Goal: Check status

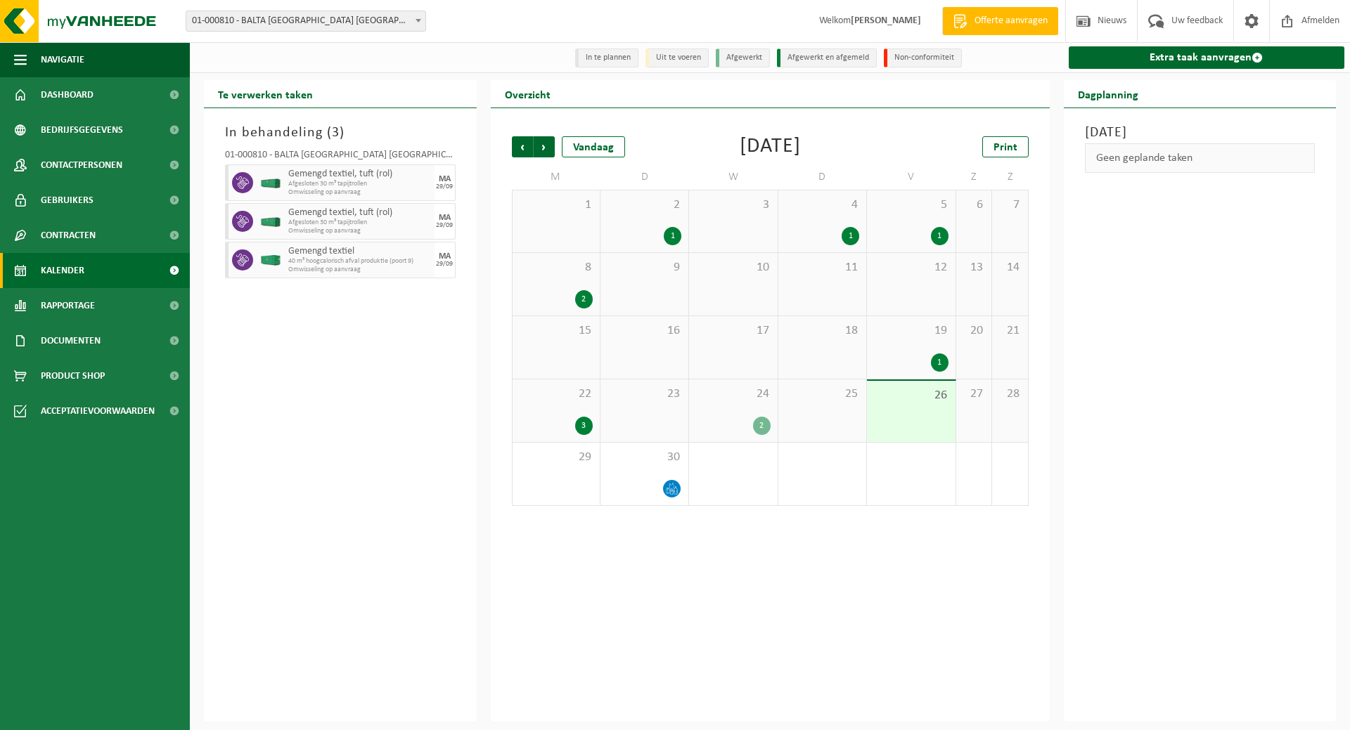
click at [741, 402] on span "24" at bounding box center [733, 394] width 74 height 15
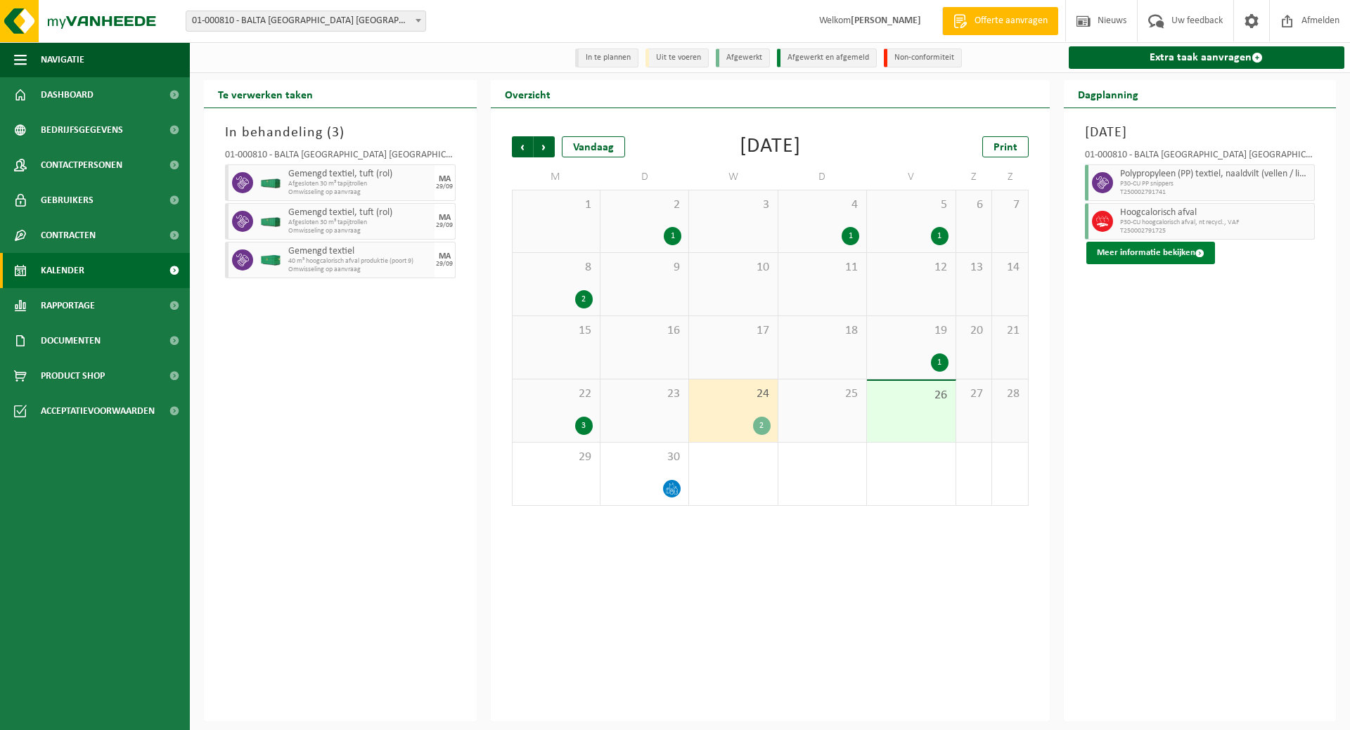
click at [1168, 254] on button "Meer informatie bekijken" at bounding box center [1150, 253] width 129 height 22
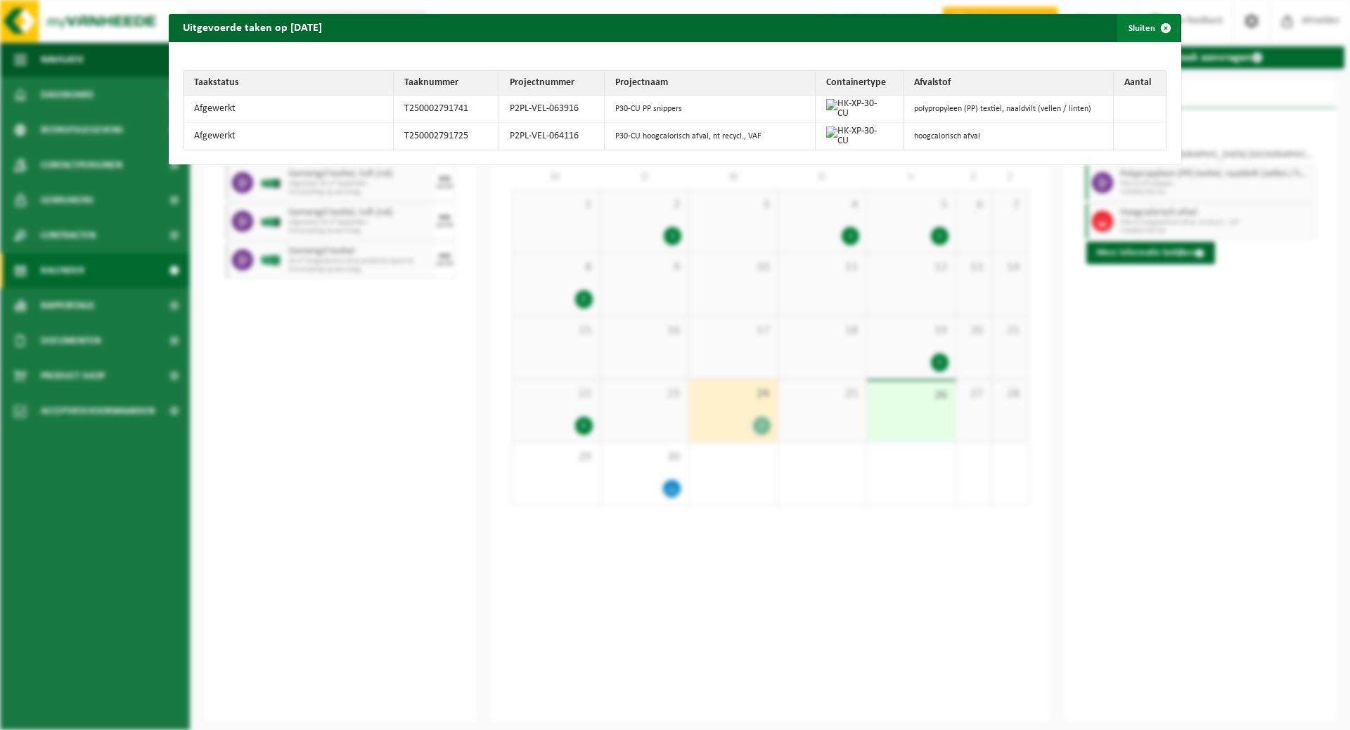
click at [1127, 27] on button "Sluiten" at bounding box center [1148, 28] width 63 height 28
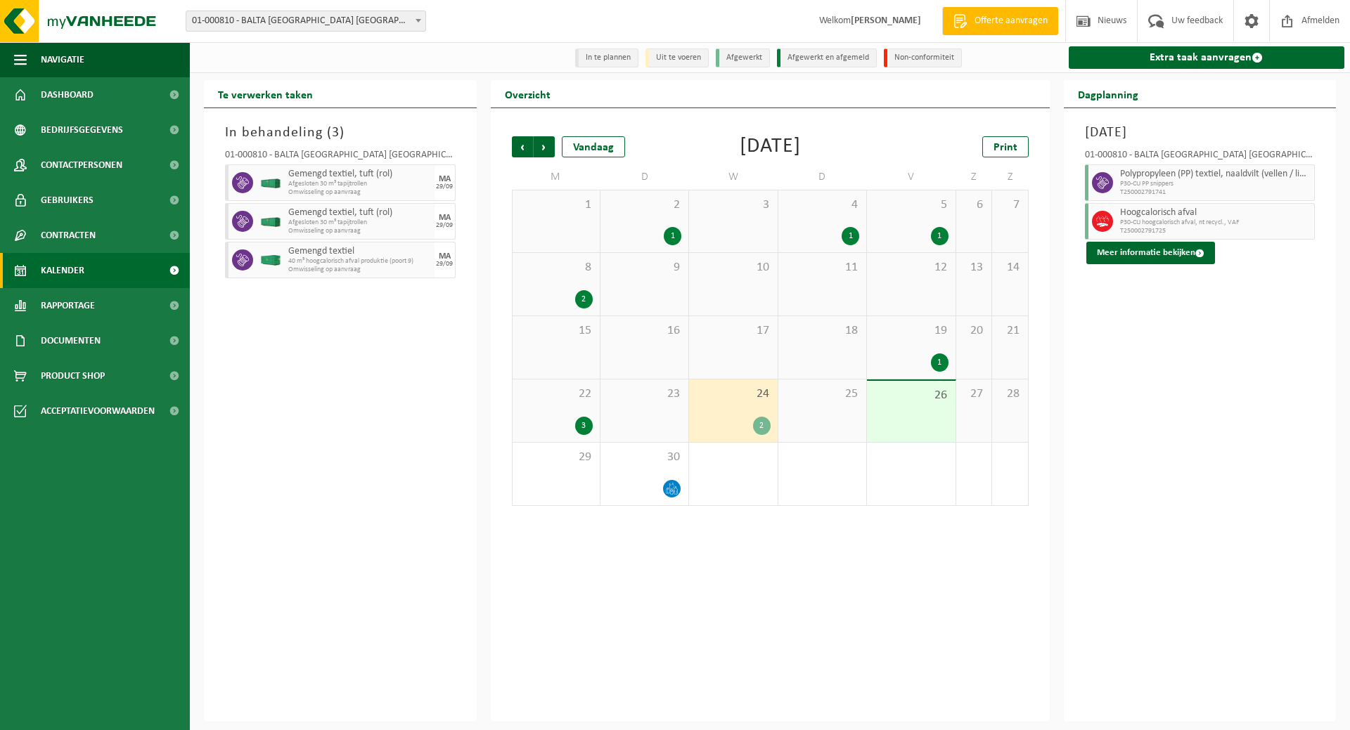
click at [562, 406] on div "22 3" at bounding box center [555, 411] width 87 height 63
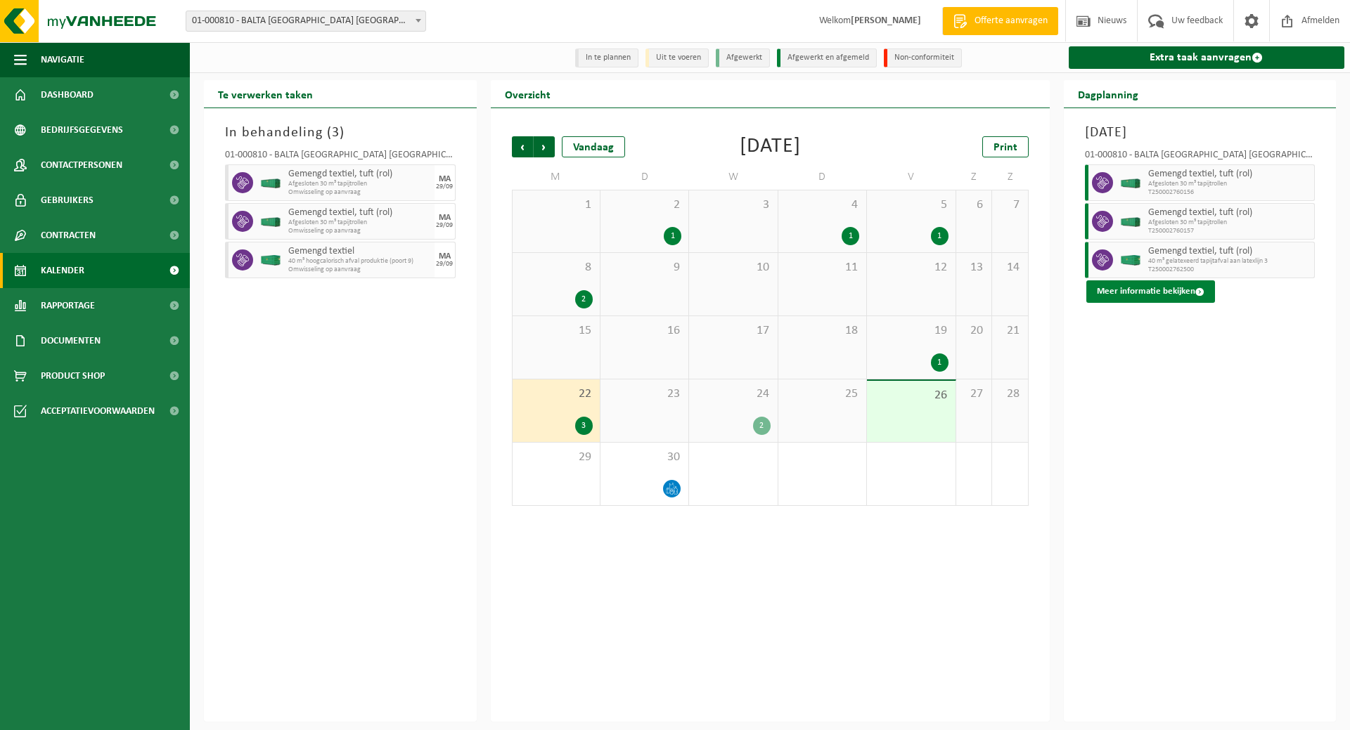
click at [1162, 287] on button "Meer informatie bekijken" at bounding box center [1150, 291] width 129 height 22
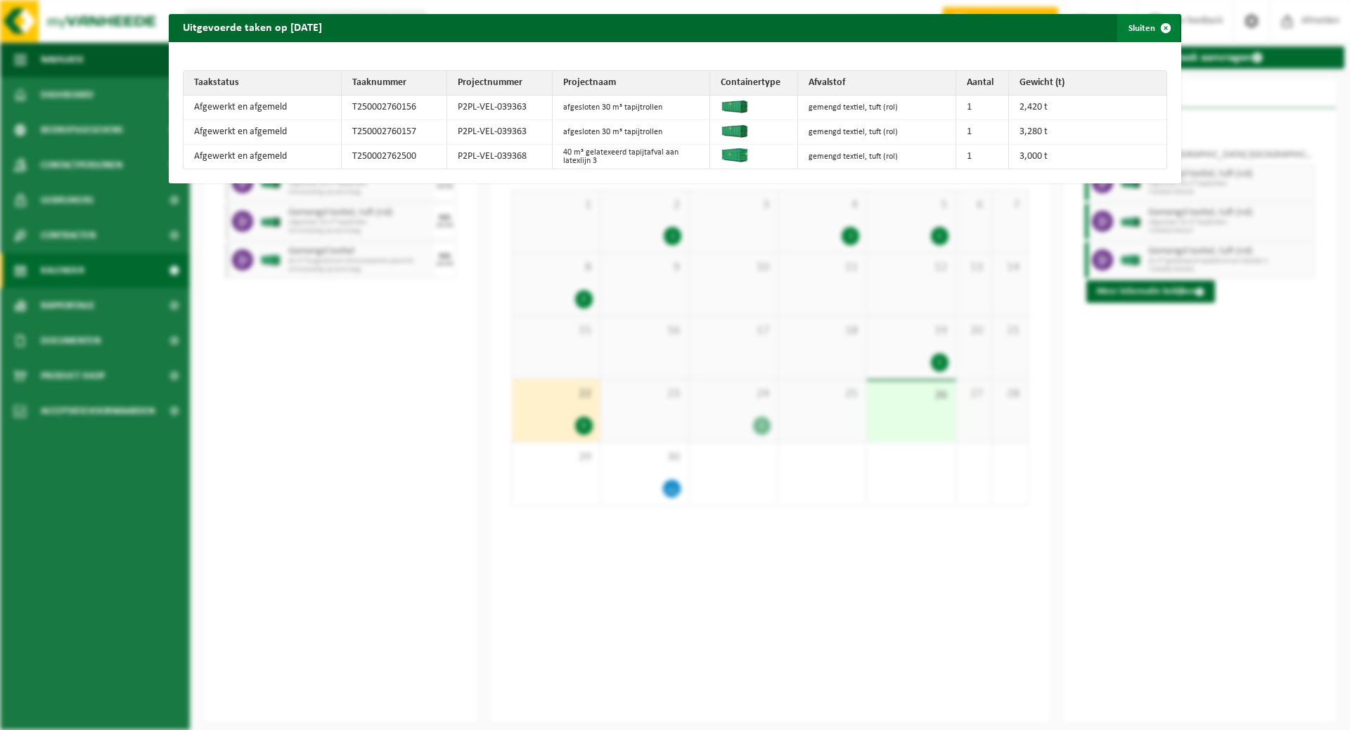
click at [1131, 22] on button "Sluiten" at bounding box center [1148, 28] width 63 height 28
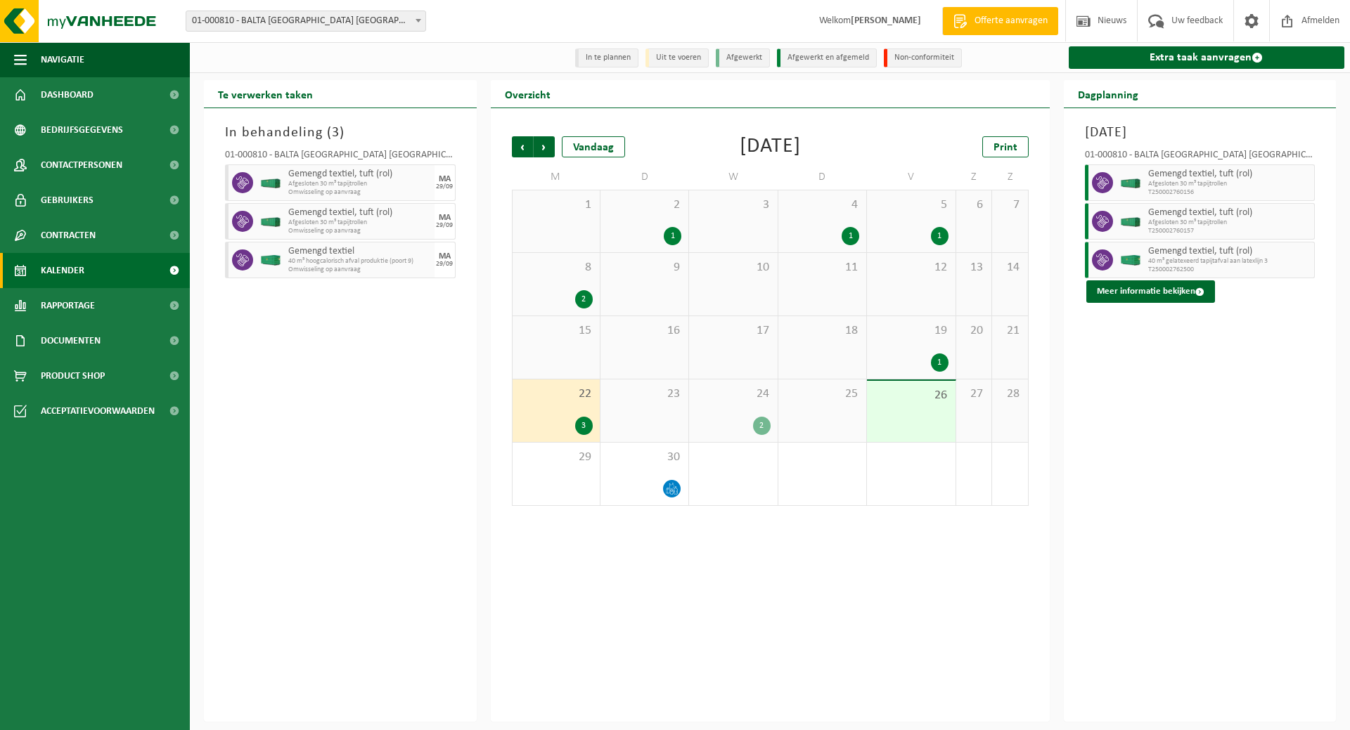
click at [576, 269] on span "8" at bounding box center [555, 267] width 73 height 15
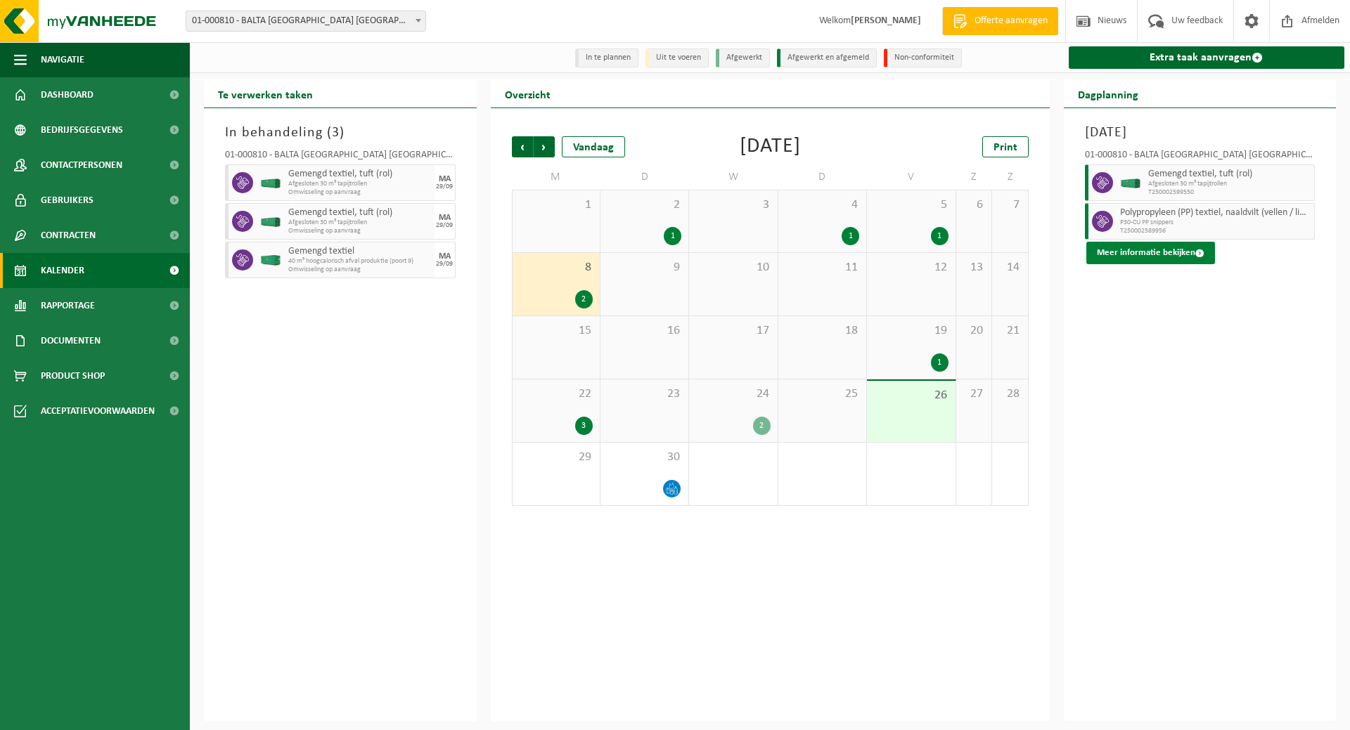
click at [1125, 256] on button "Meer informatie bekijken" at bounding box center [1150, 253] width 129 height 22
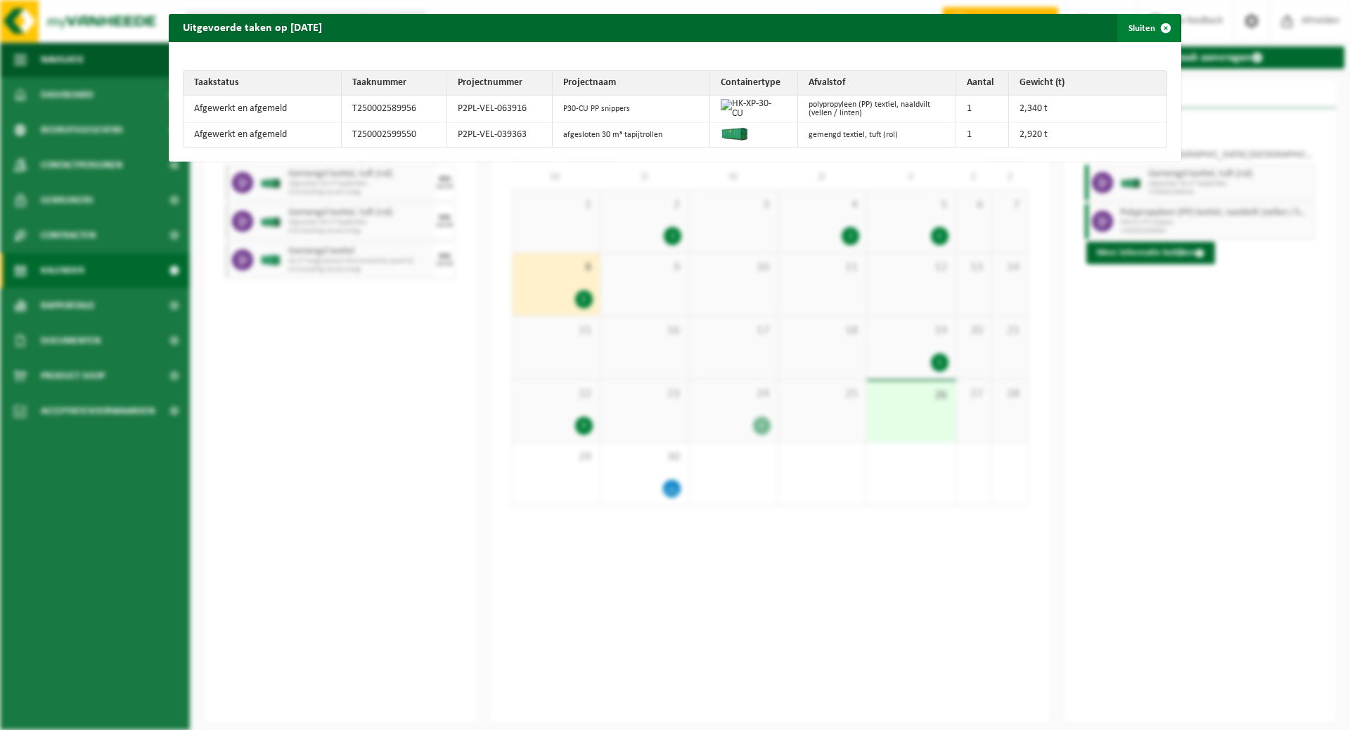
click at [1130, 28] on button "Sluiten" at bounding box center [1148, 28] width 63 height 28
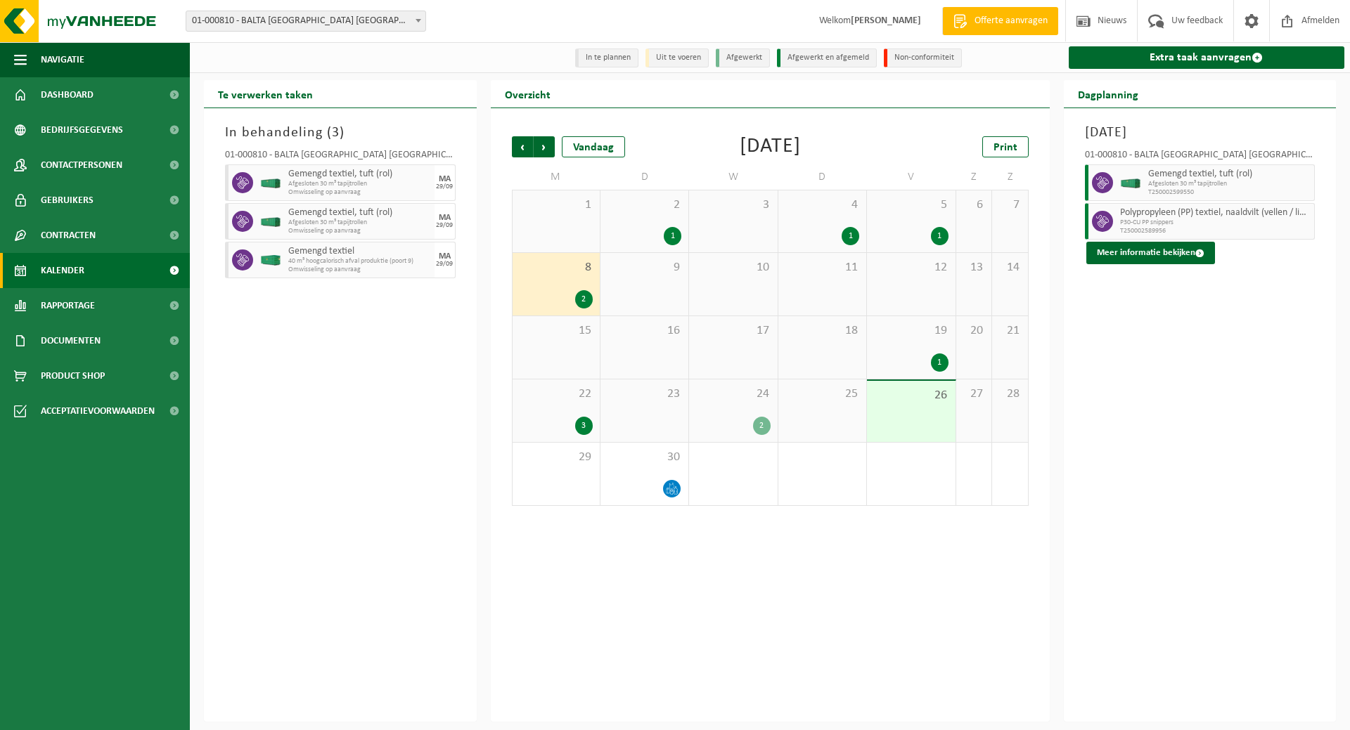
click at [936, 358] on div "1" at bounding box center [940, 363] width 18 height 18
